Goal: Information Seeking & Learning: Learn about a topic

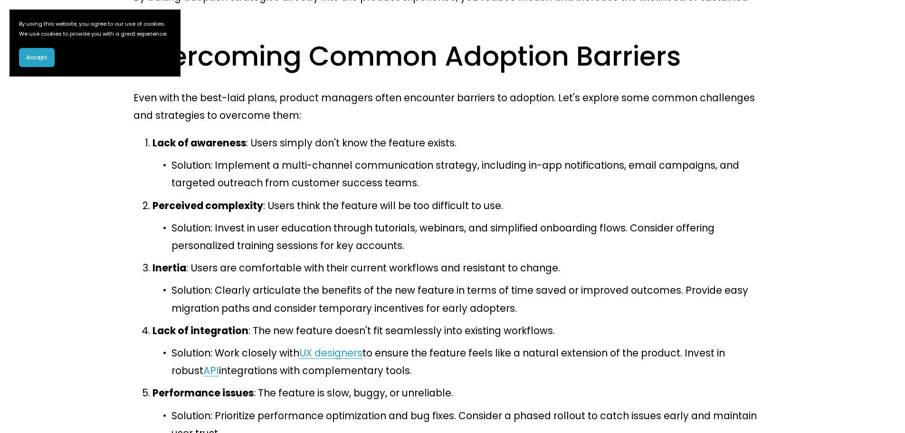
scroll to position [3515, 0]
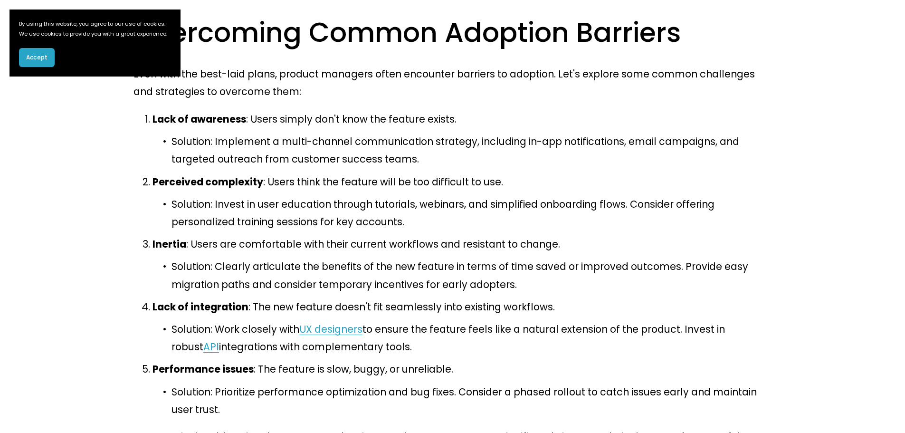
drag, startPoint x: 328, startPoint y: 155, endPoint x: 320, endPoint y: 182, distance: 28.3
drag, startPoint x: 201, startPoint y: 160, endPoint x: 215, endPoint y: 200, distance: 42.7
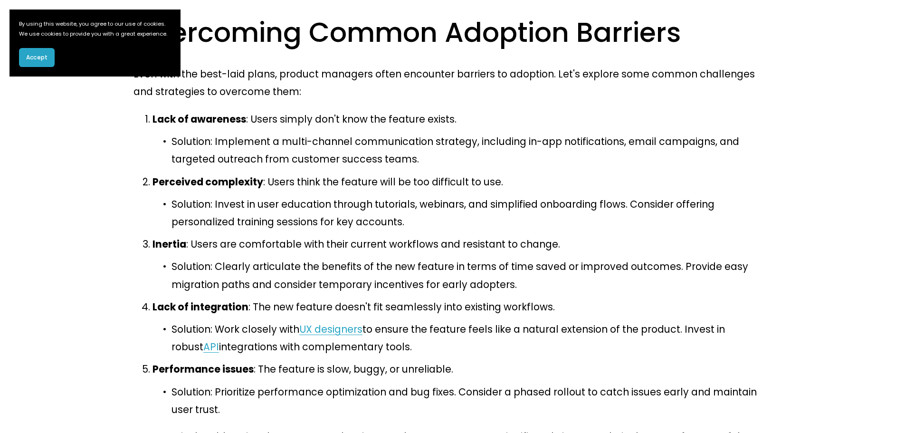
drag, startPoint x: 223, startPoint y: 213, endPoint x: 304, endPoint y: 250, distance: 89.1
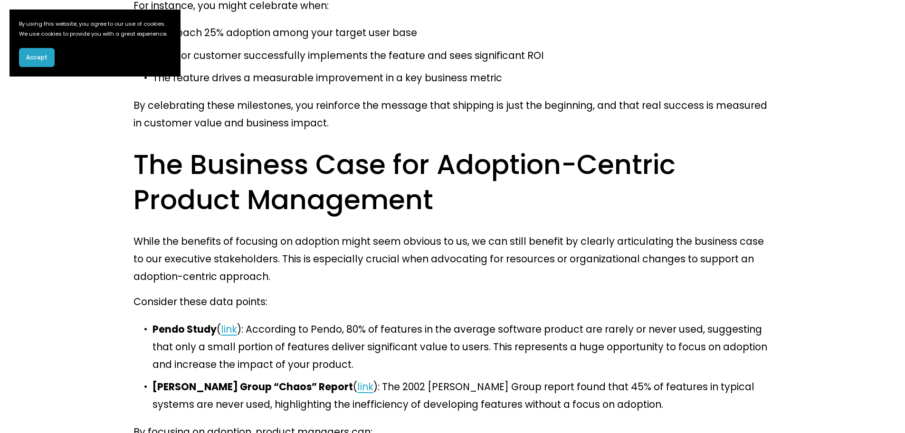
scroll to position [4323, 0]
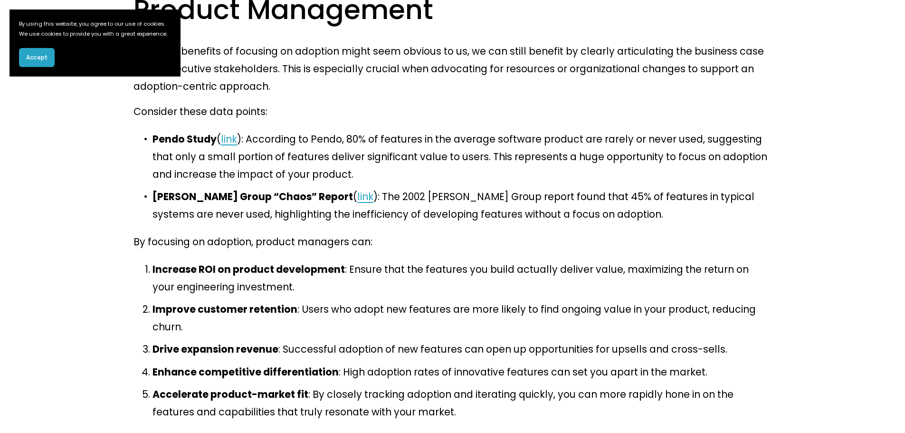
click at [28, 62] on span "Accept" at bounding box center [36, 57] width 21 height 9
